Goal: Task Accomplishment & Management: Manage account settings

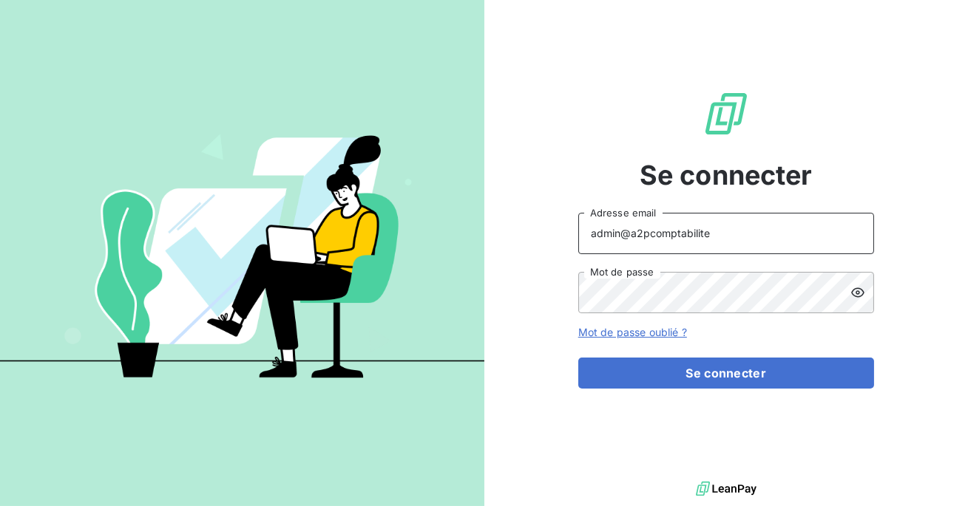
click at [724, 233] on input "admin@a2pcomptabilite" at bounding box center [726, 233] width 296 height 41
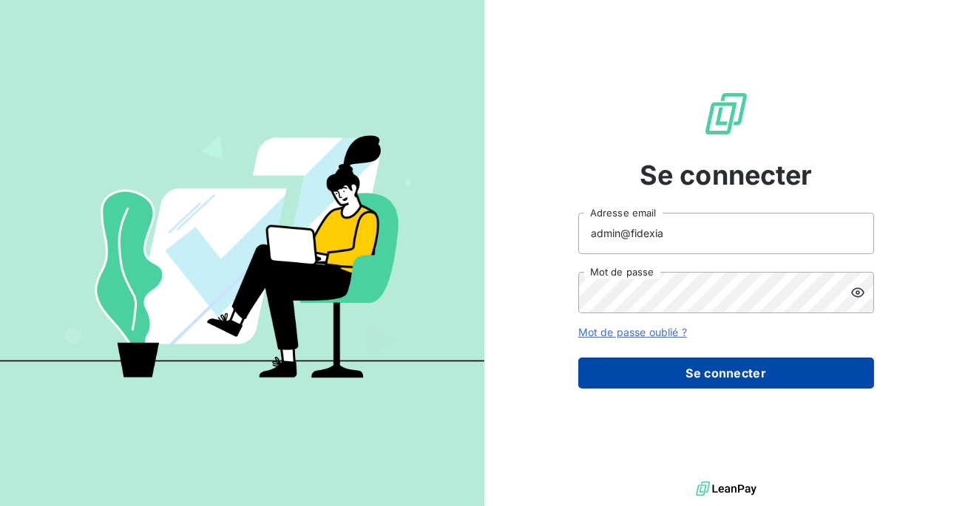
click at [736, 381] on button "Se connecter" at bounding box center [726, 373] width 296 height 31
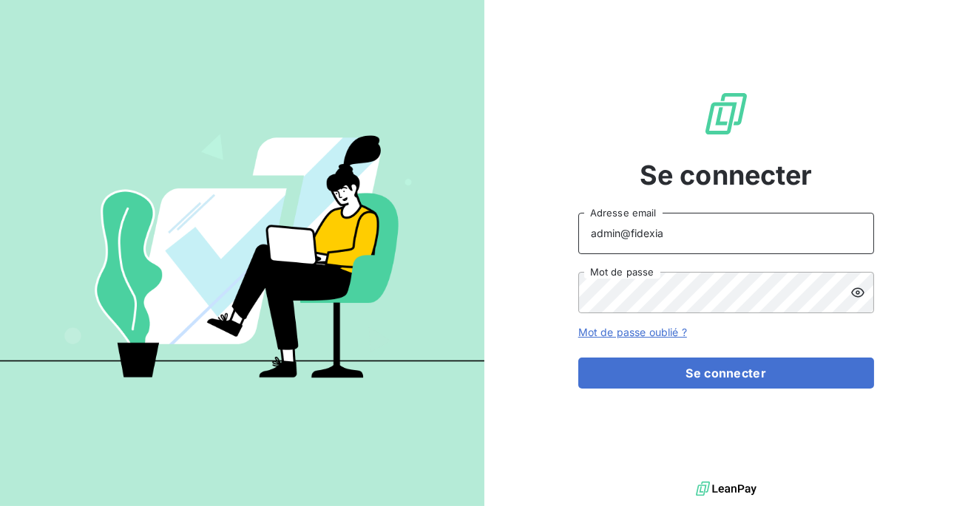
click at [693, 230] on input "admin@fidexia" at bounding box center [726, 233] width 296 height 41
type input "[EMAIL_ADDRESS][DOMAIN_NAME]"
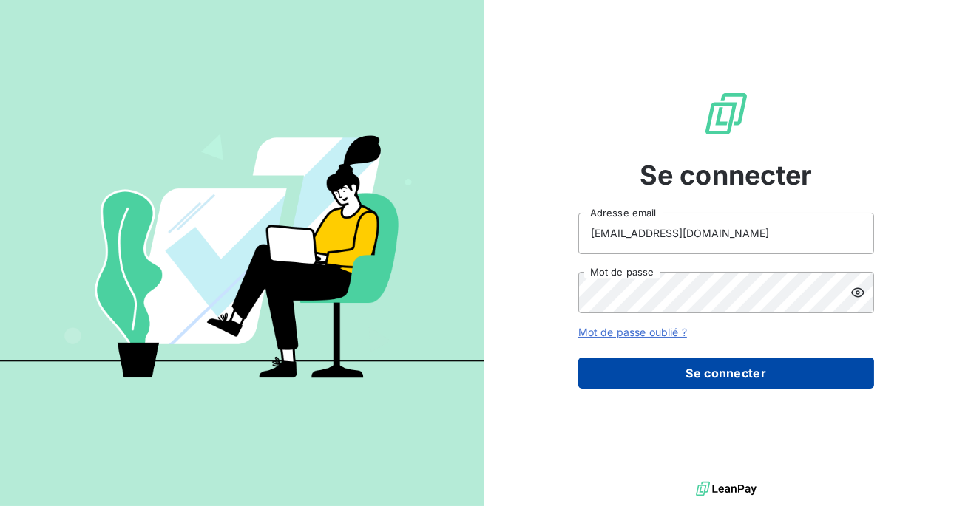
click at [696, 376] on button "Se connecter" at bounding box center [726, 373] width 296 height 31
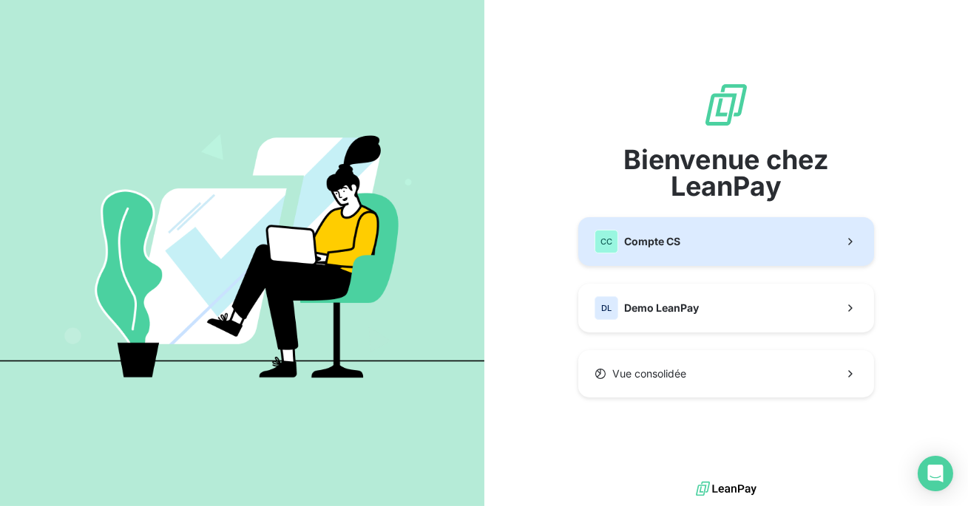
click at [666, 237] on span "Compte CS" at bounding box center [652, 241] width 56 height 15
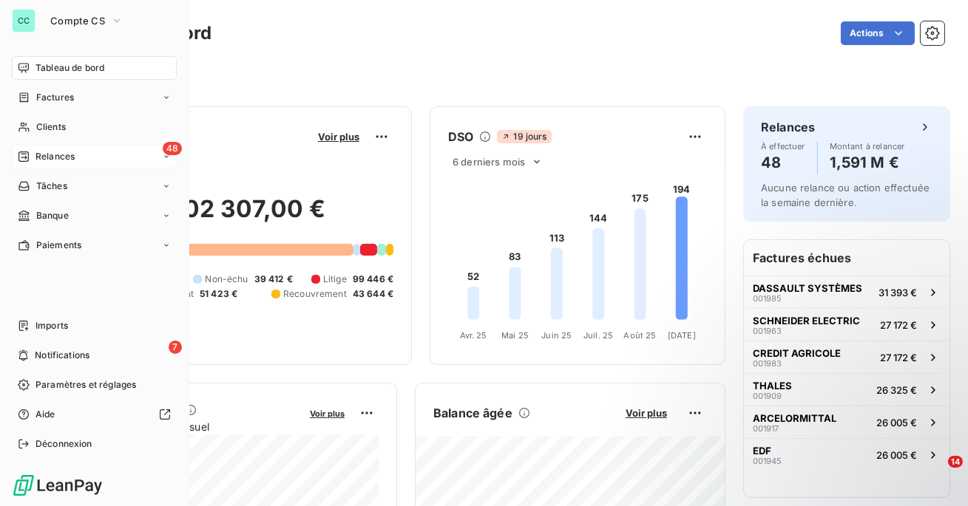
click at [62, 166] on div "48 Relances" at bounding box center [94, 157] width 165 height 24
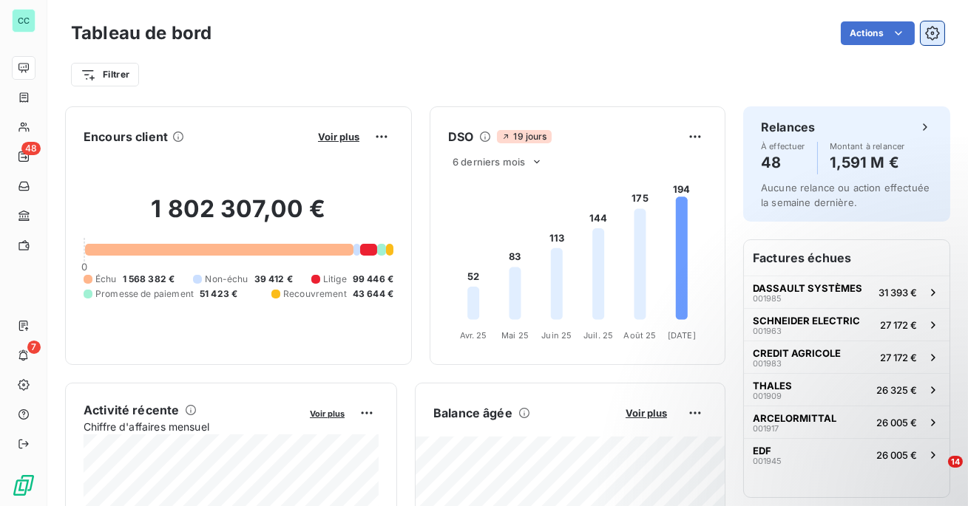
click at [937, 25] on button "button" at bounding box center [932, 33] width 24 height 24
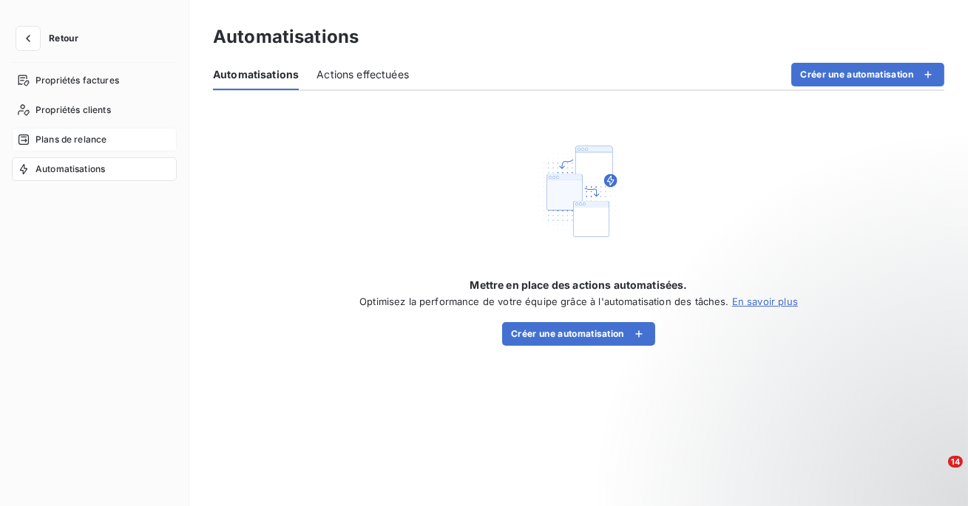
click at [94, 137] on span "Plans de relance" at bounding box center [70, 139] width 71 height 13
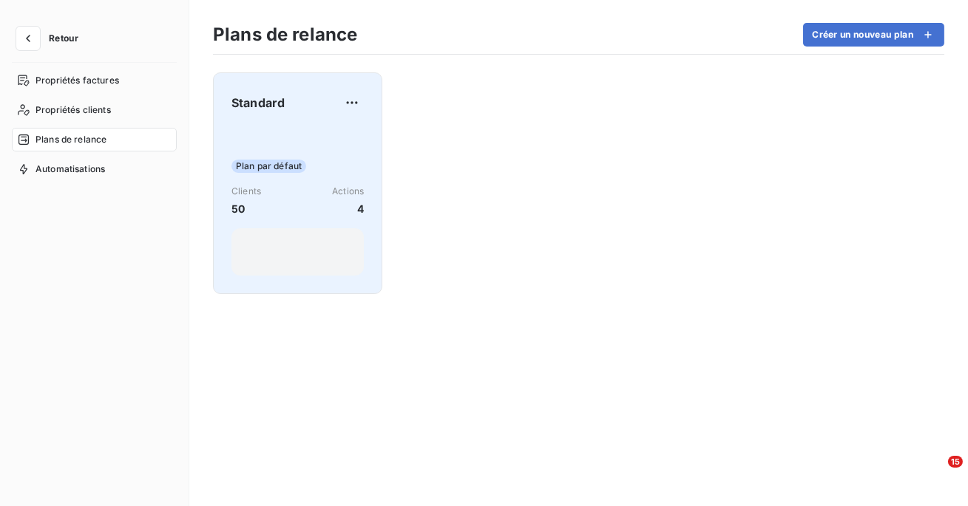
click at [349, 134] on div "Plan par défaut Clients 50 Actions 4" at bounding box center [297, 200] width 132 height 149
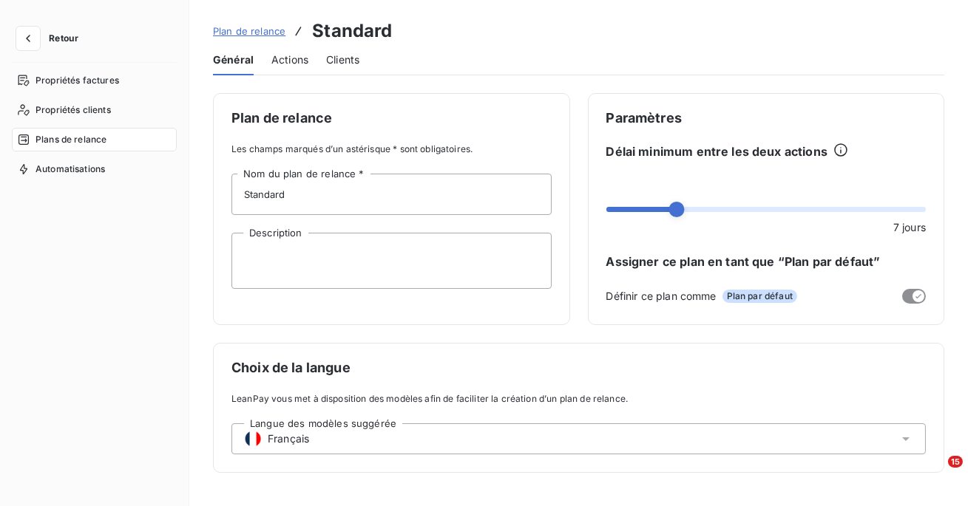
click at [287, 58] on span "Actions" at bounding box center [289, 59] width 37 height 15
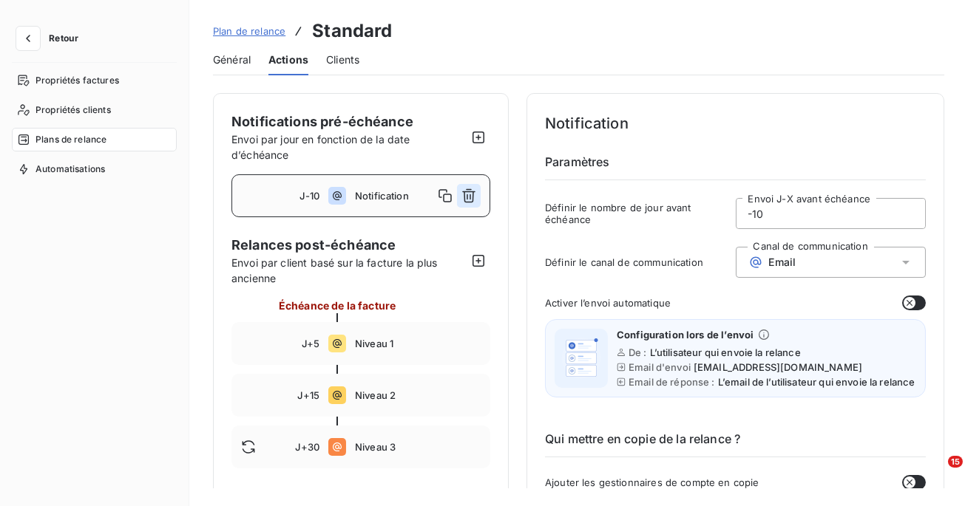
click at [470, 189] on icon "button" at bounding box center [468, 196] width 13 height 14
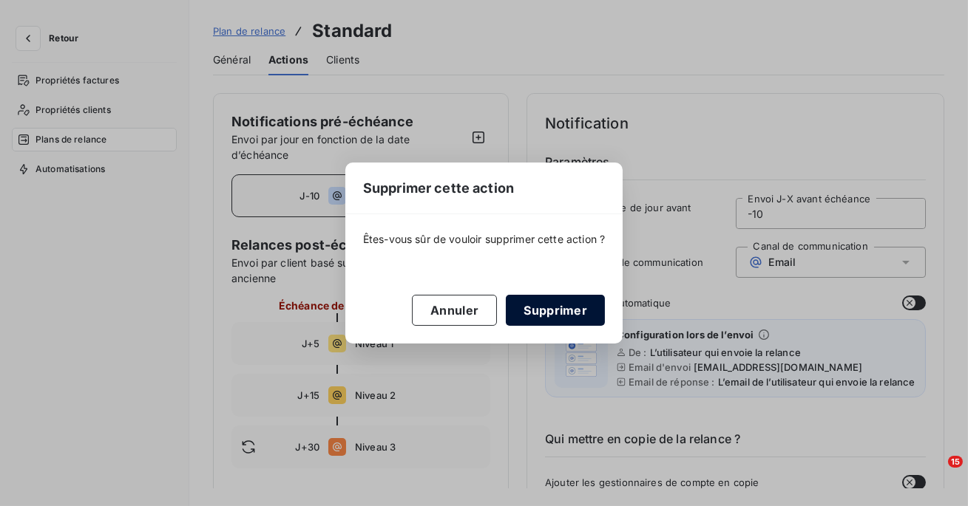
click at [547, 320] on button "Supprimer" at bounding box center [555, 310] width 99 height 31
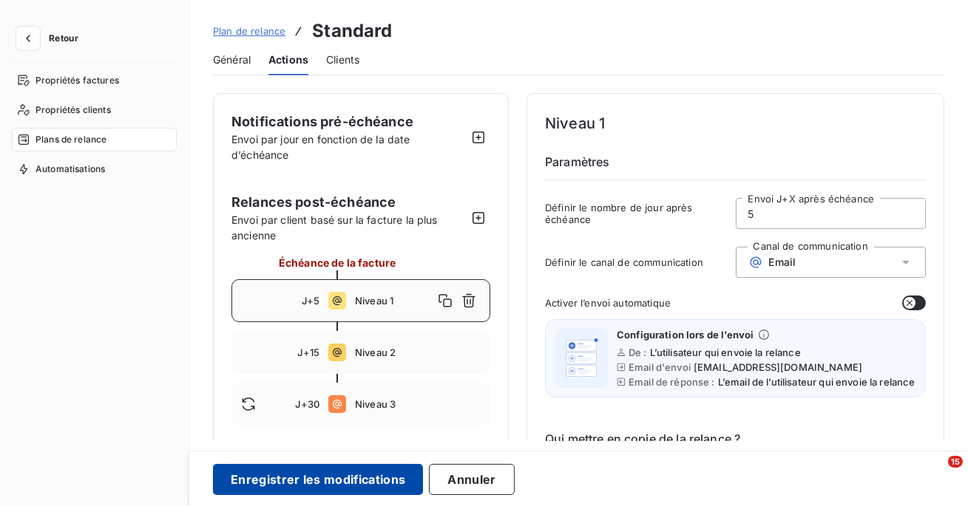
click at [299, 488] on button "Enregistrer les modifications" at bounding box center [318, 479] width 210 height 31
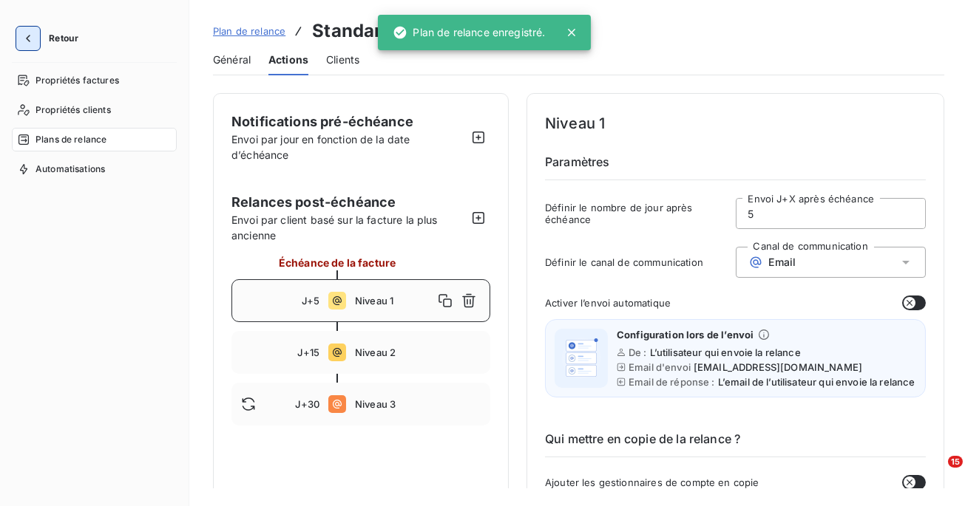
click at [28, 47] on button "button" at bounding box center [28, 39] width 24 height 24
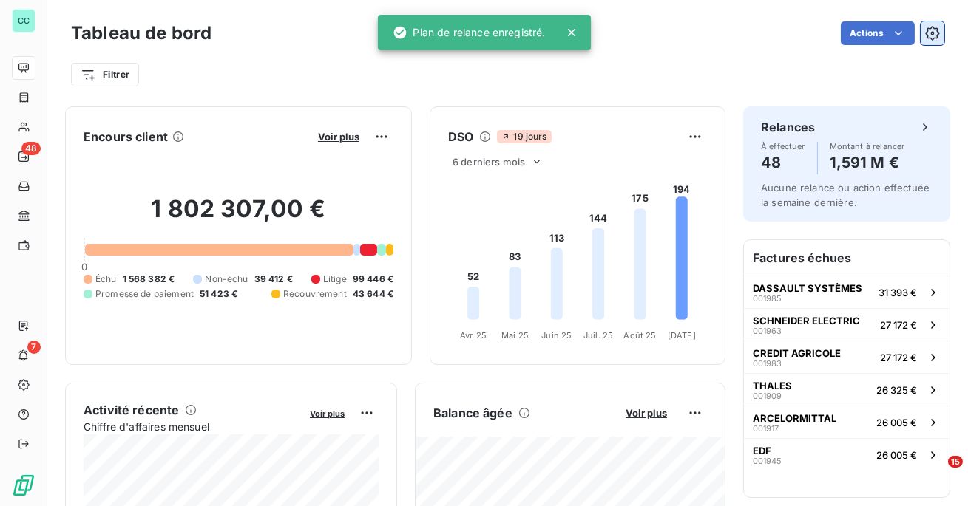
click at [929, 27] on icon "button" at bounding box center [932, 33] width 15 height 15
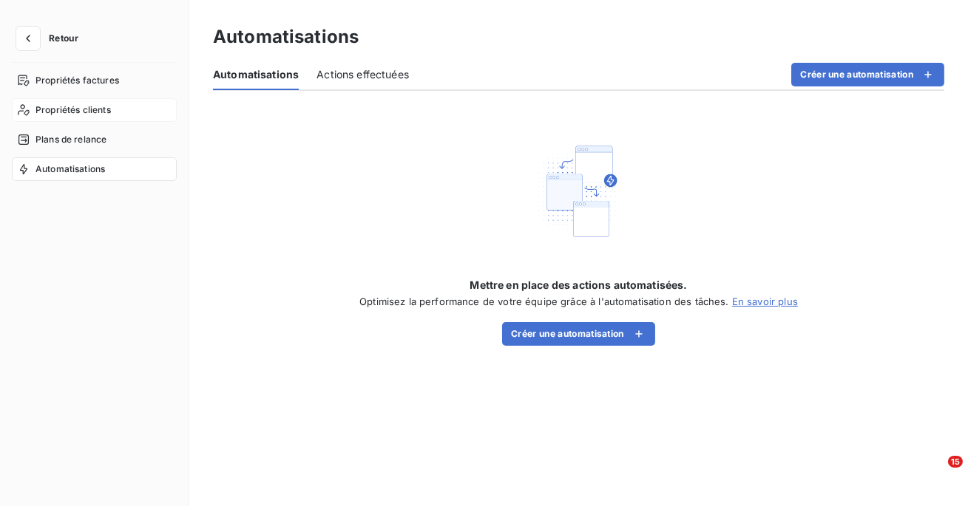
click at [105, 103] on span "Propriétés clients" at bounding box center [72, 109] width 75 height 13
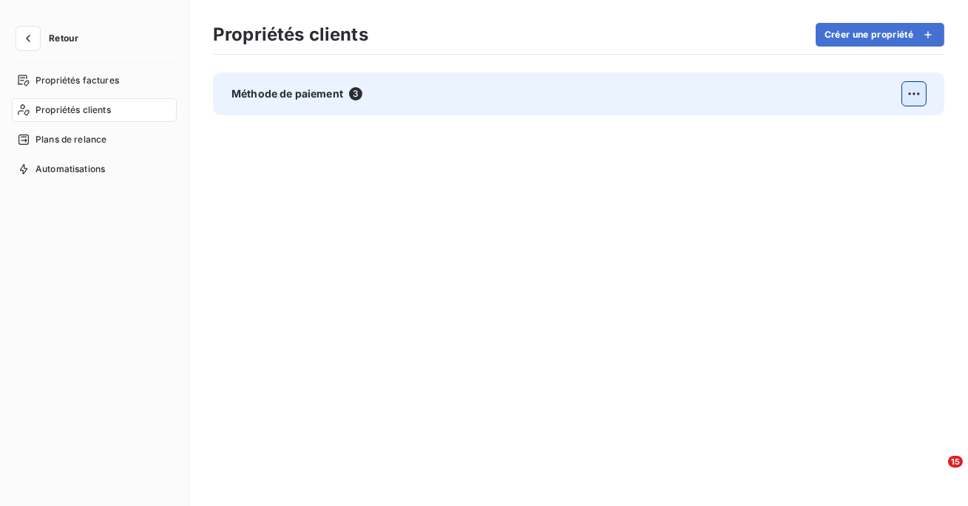
click at [913, 102] on html "Retour Propriétés factures Propriétés clients Plans de relance Automatisations …" at bounding box center [484, 253] width 968 height 506
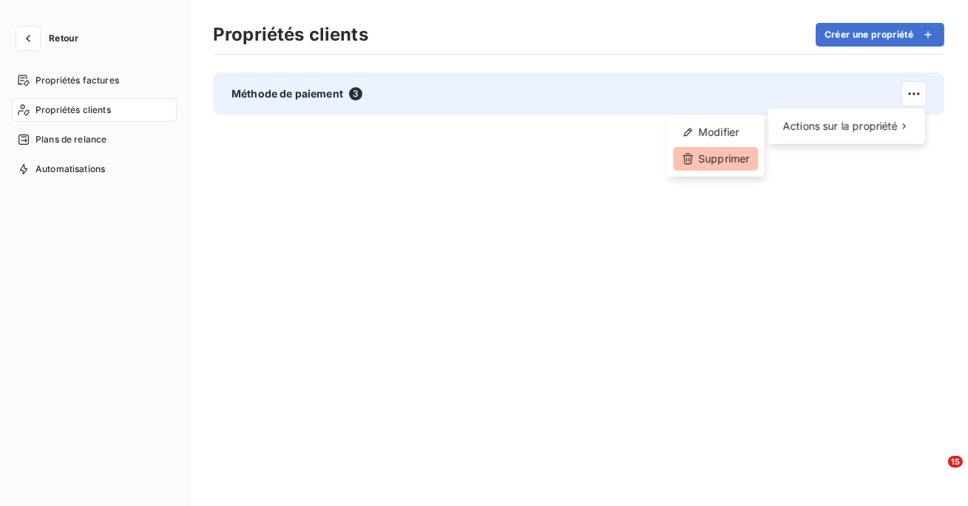
click at [722, 160] on div "Supprimer" at bounding box center [715, 159] width 85 height 24
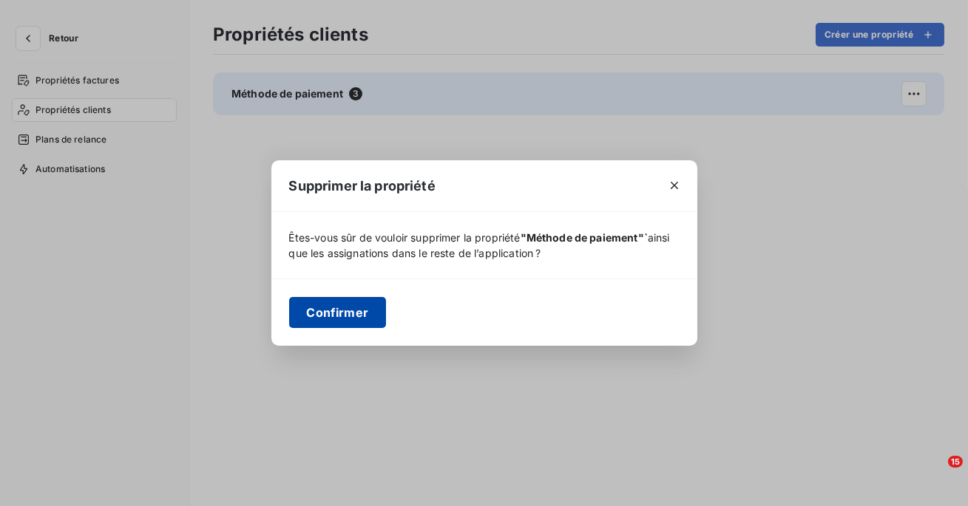
click at [314, 313] on button "Confirmer" at bounding box center [338, 312] width 98 height 31
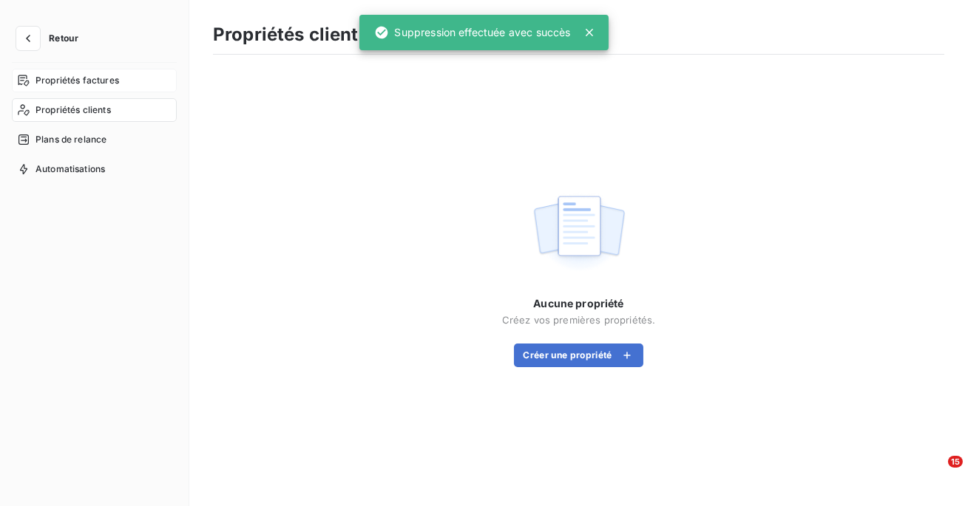
click at [102, 90] on div "Propriétés factures" at bounding box center [94, 81] width 165 height 24
click at [100, 115] on span "Propriétés clients" at bounding box center [72, 109] width 75 height 13
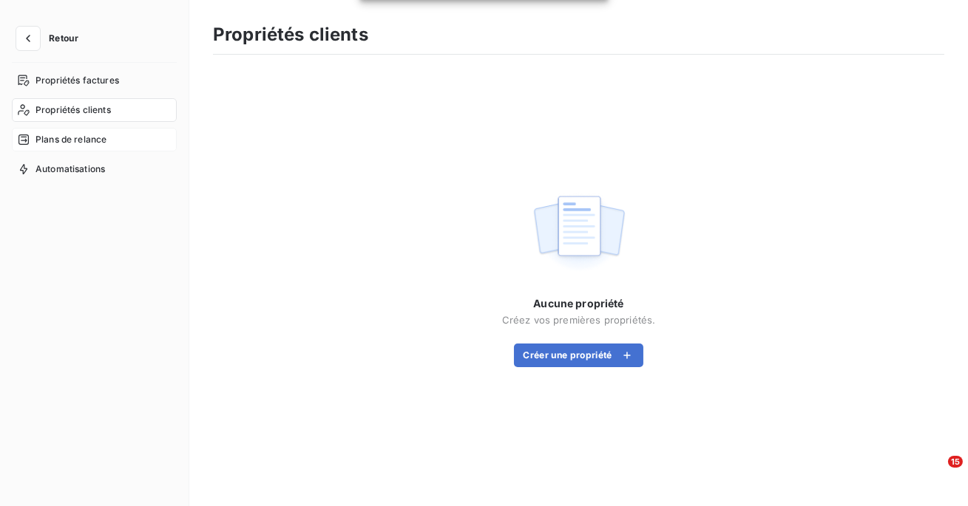
click at [93, 140] on span "Plans de relance" at bounding box center [70, 139] width 71 height 13
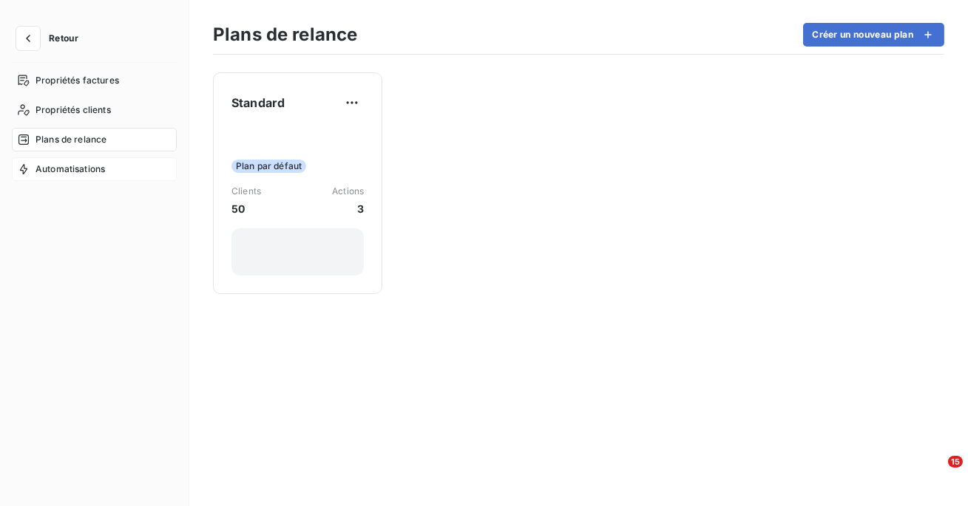
click at [92, 157] on div "Automatisations" at bounding box center [94, 169] width 165 height 24
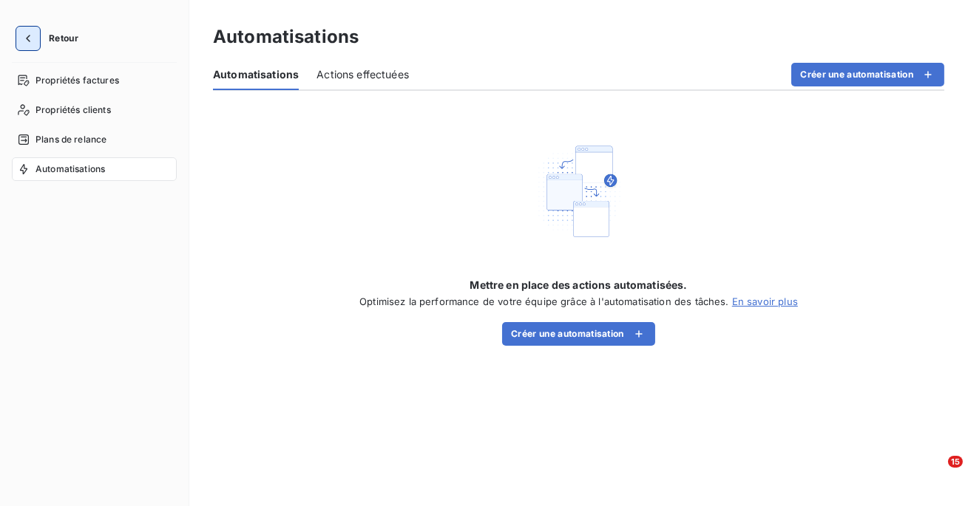
click at [36, 41] on button "button" at bounding box center [28, 39] width 24 height 24
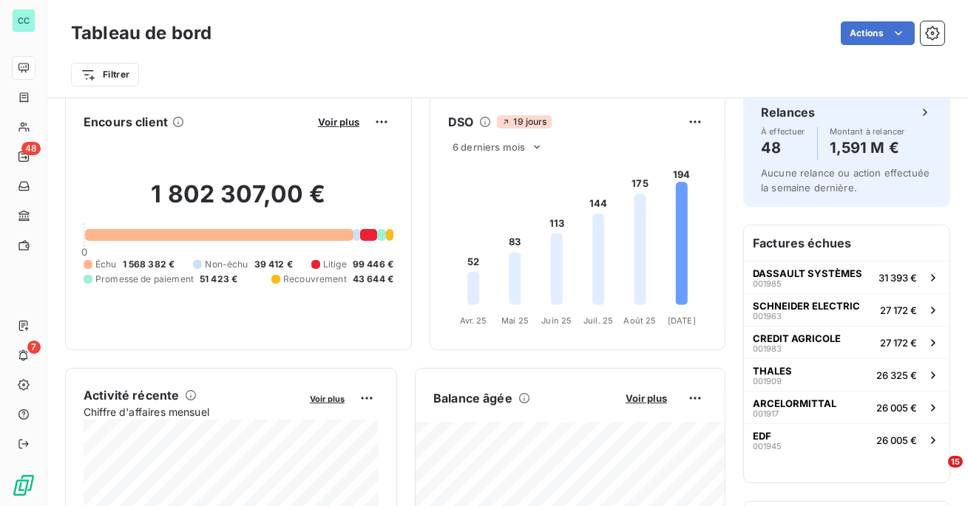
scroll to position [16, 0]
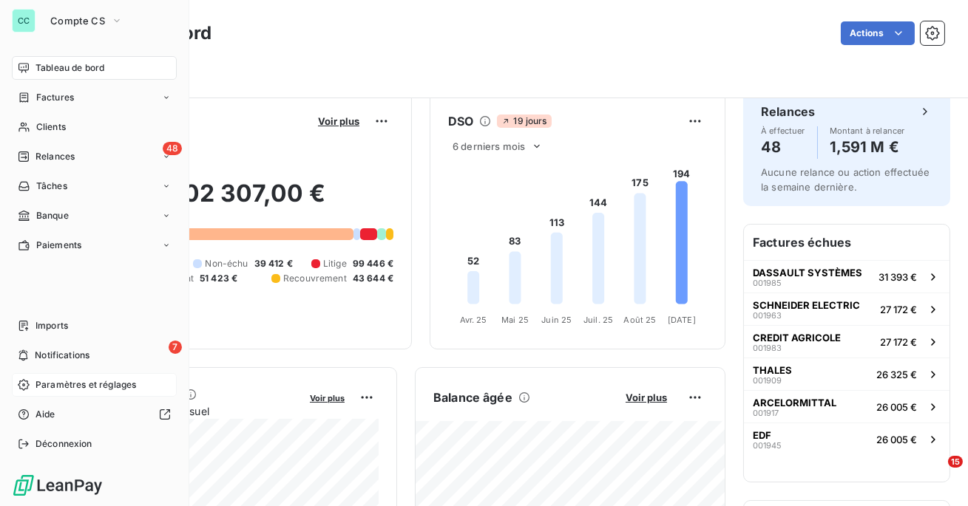
click at [58, 388] on span "Paramètres et réglages" at bounding box center [85, 384] width 101 height 13
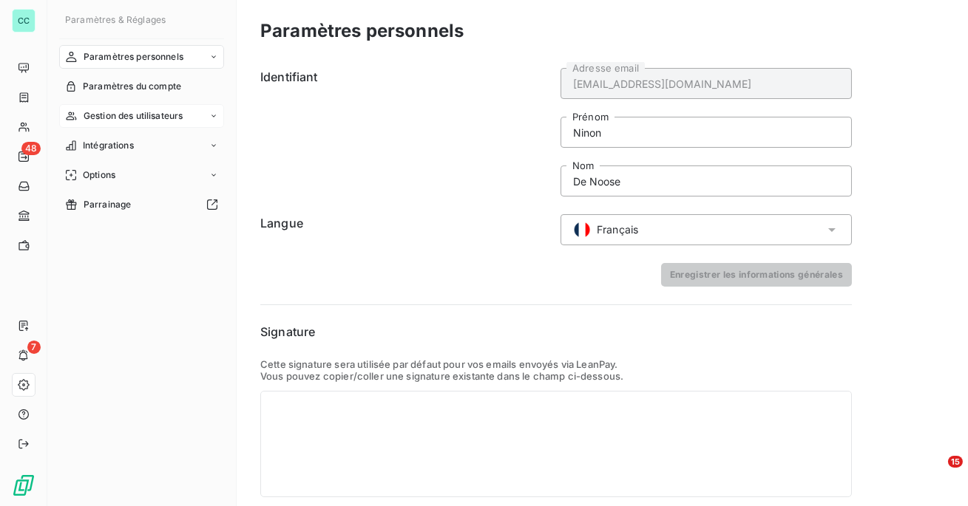
click at [139, 112] on span "Gestion des utilisateurs" at bounding box center [134, 115] width 100 height 13
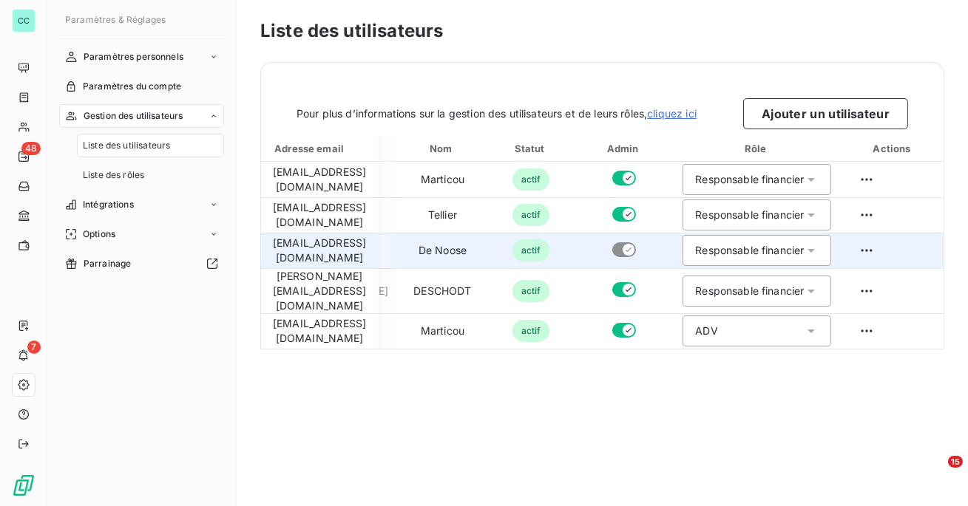
scroll to position [0, 128]
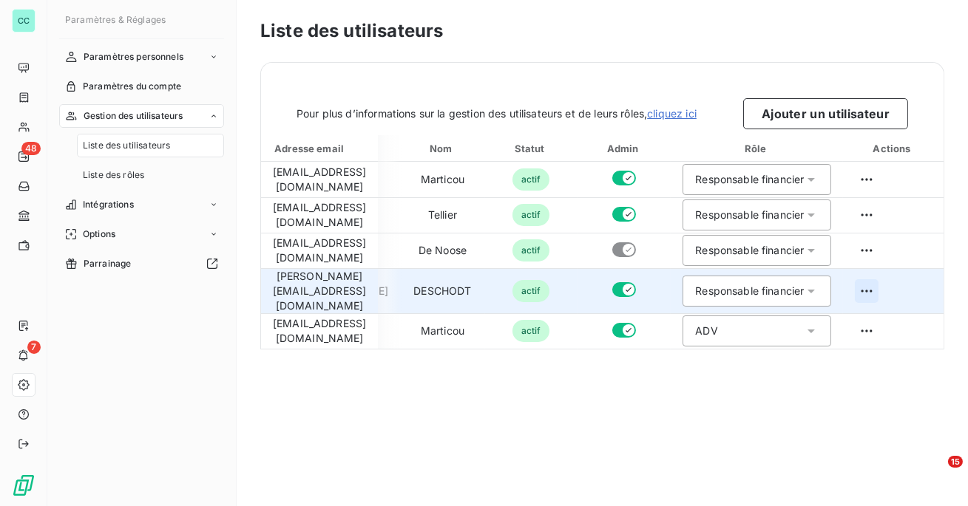
click at [866, 286] on html "CC 48 7 Paramètres & Réglages Paramètres personnels Paramètres du compte Gestio…" at bounding box center [484, 253] width 968 height 506
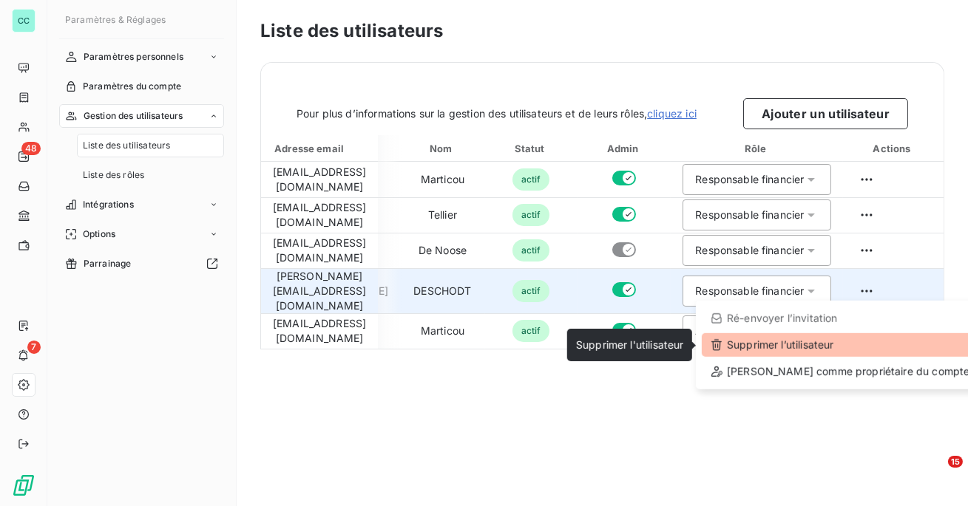
click at [818, 349] on div "Supprimer l’utilisateur" at bounding box center [839, 345] width 276 height 24
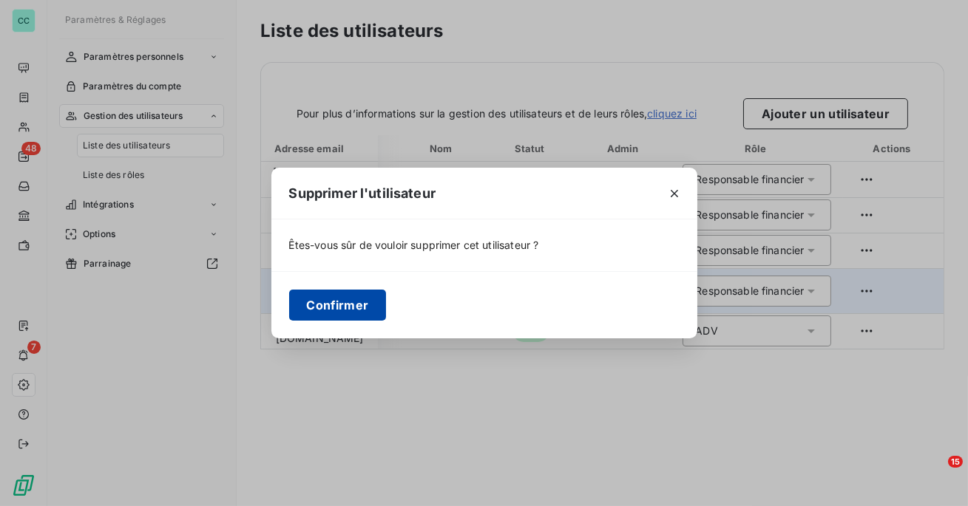
click at [335, 315] on button "Confirmer" at bounding box center [338, 305] width 98 height 31
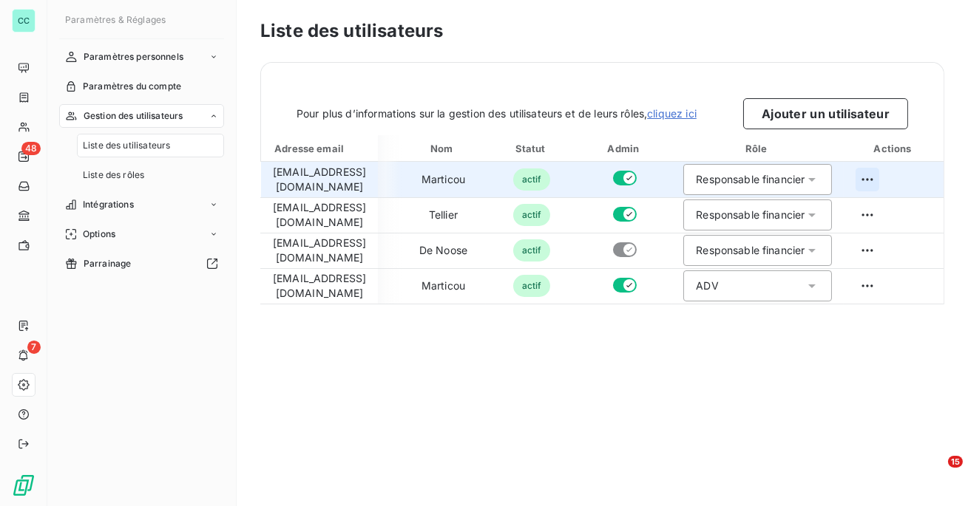
click at [872, 178] on html "CC 48 7 Paramètres & Réglages Paramètres personnels Paramètres du compte Gestio…" at bounding box center [484, 253] width 968 height 506
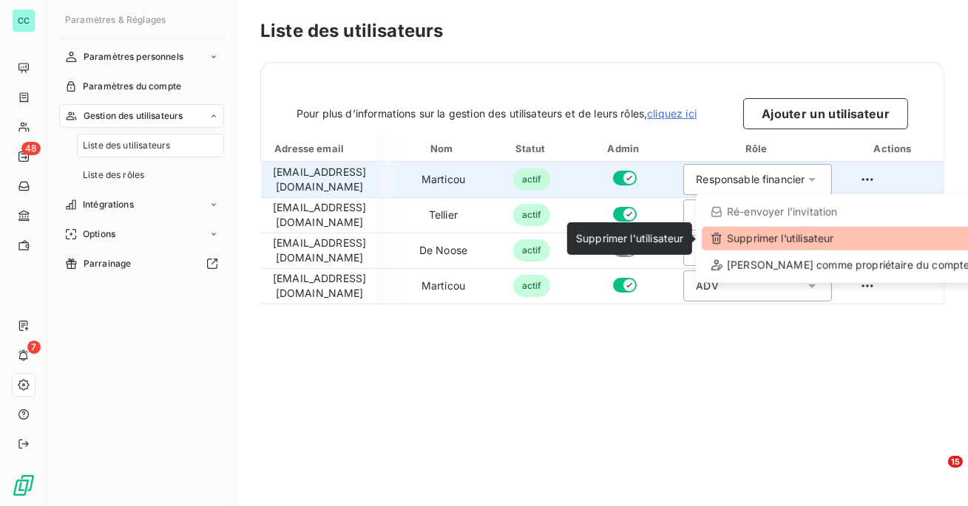
click at [812, 240] on div "Supprimer l’utilisateur" at bounding box center [839, 239] width 276 height 24
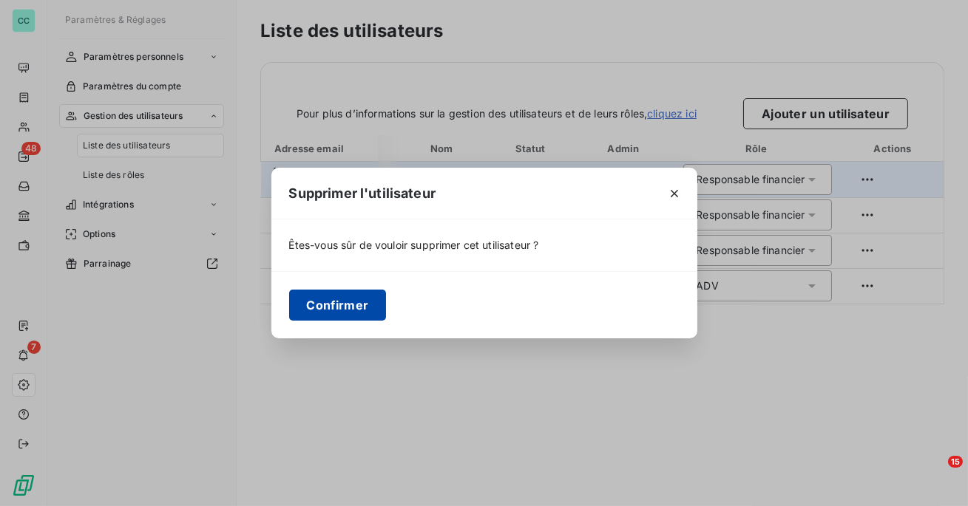
click at [333, 308] on button "Confirmer" at bounding box center [338, 305] width 98 height 31
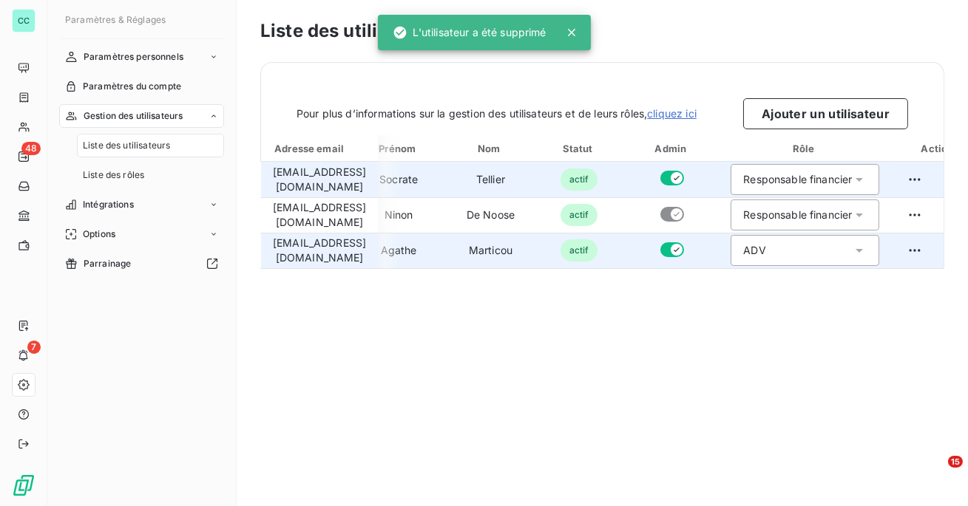
scroll to position [0, 0]
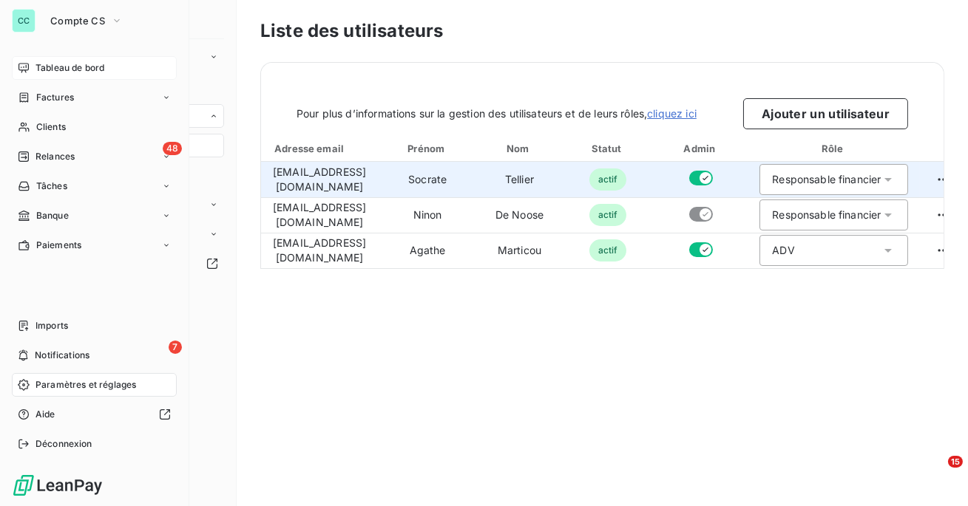
click at [55, 67] on span "Tableau de bord" at bounding box center [69, 67] width 69 height 13
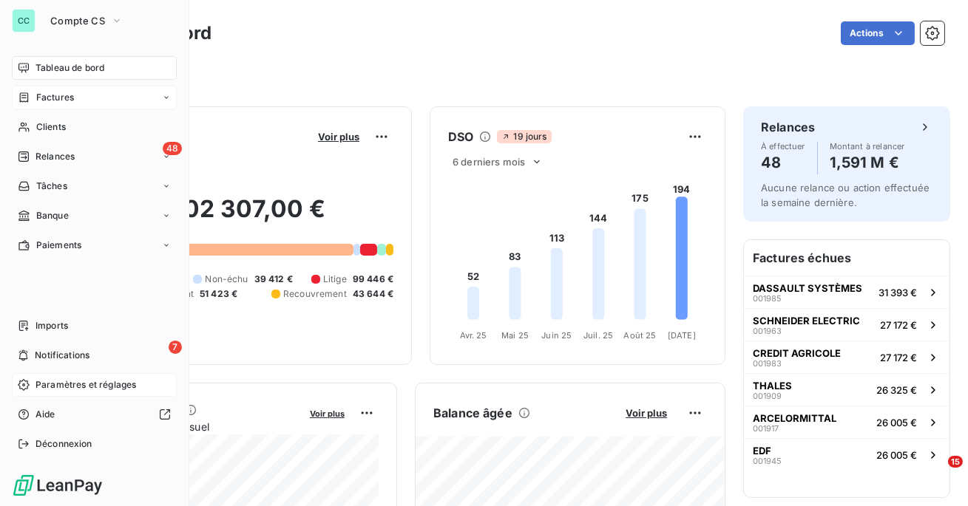
click at [50, 98] on span "Factures" at bounding box center [55, 97] width 38 height 13
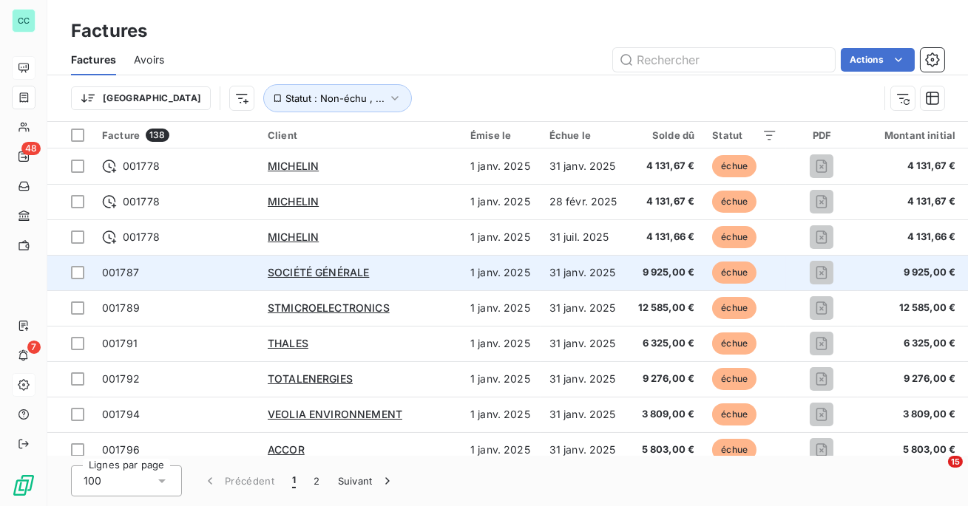
click at [406, 271] on div "SOCIÉTÉ GÉNÉRALE" at bounding box center [360, 272] width 185 height 15
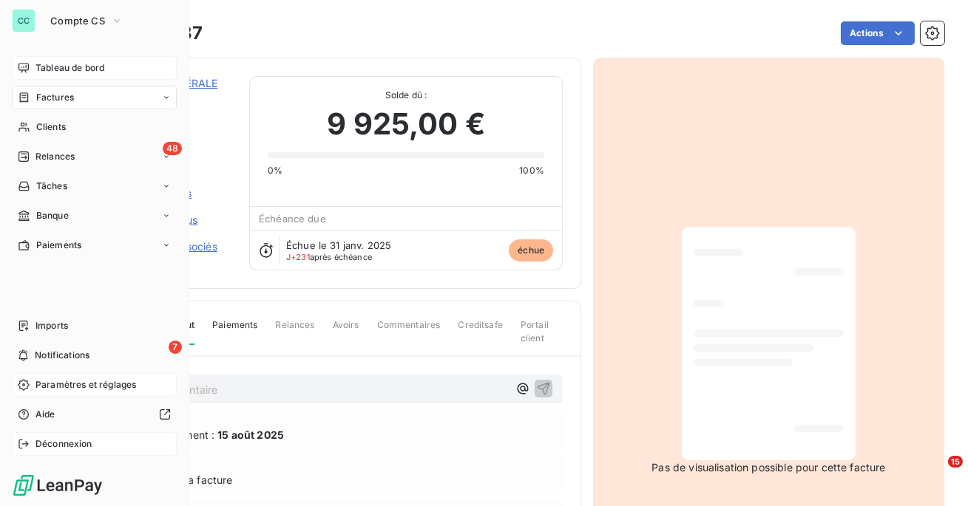
click at [57, 441] on span "Déconnexion" at bounding box center [63, 444] width 57 height 13
